Goal: Navigation & Orientation: Find specific page/section

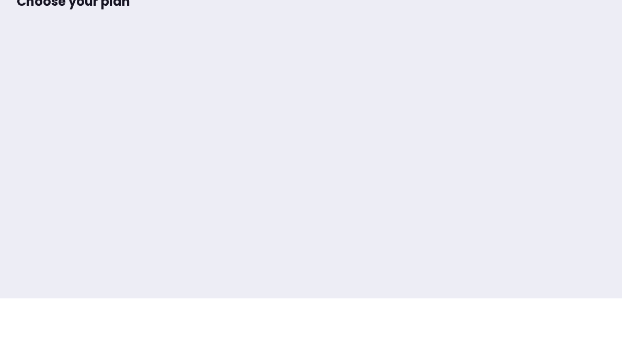
scroll to position [72, 0]
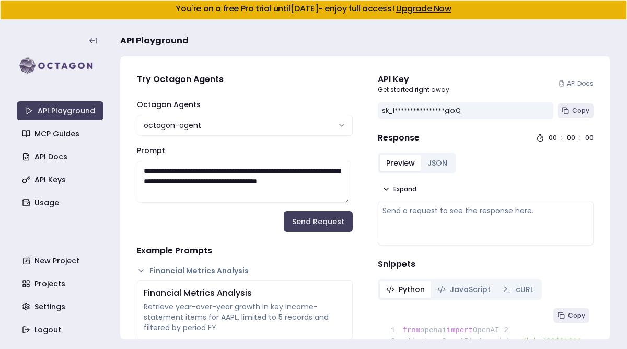
drag, startPoint x: 144, startPoint y: 1, endPoint x: 394, endPoint y: 37, distance: 252.7
click at [394, 37] on h3 "API Playground" at bounding box center [365, 40] width 490 height 21
click at [572, 111] on span "Copy" at bounding box center [580, 111] width 17 height 8
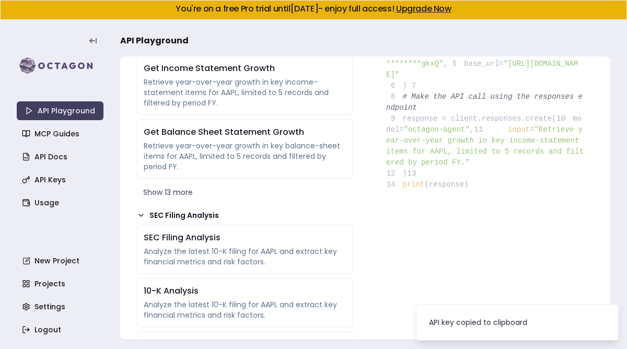
scroll to position [313, 0]
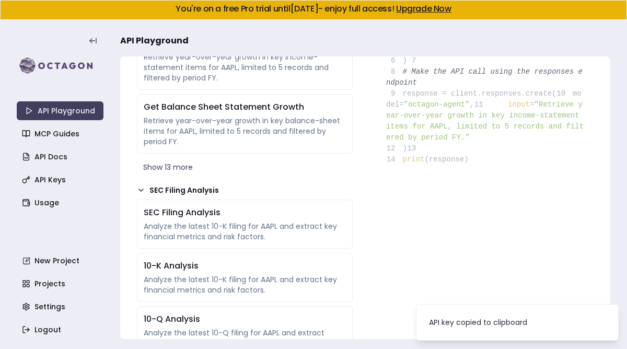
click at [137, 186] on icon at bounding box center [141, 190] width 8 height 8
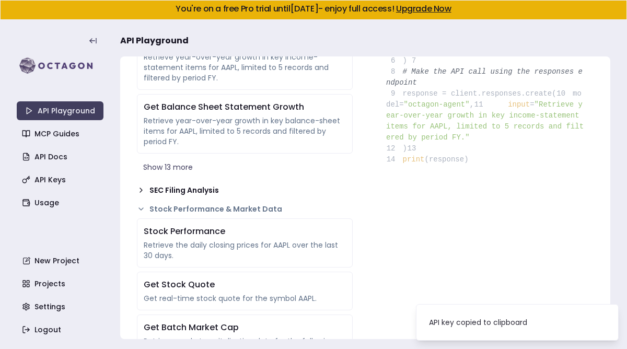
click at [137, 186] on icon at bounding box center [141, 190] width 8 height 8
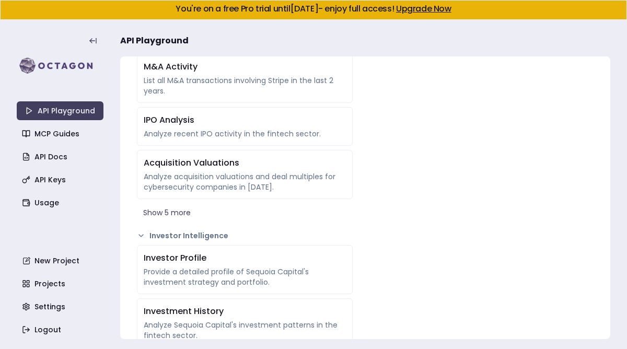
scroll to position [1601, 0]
